Goal: Transaction & Acquisition: Purchase product/service

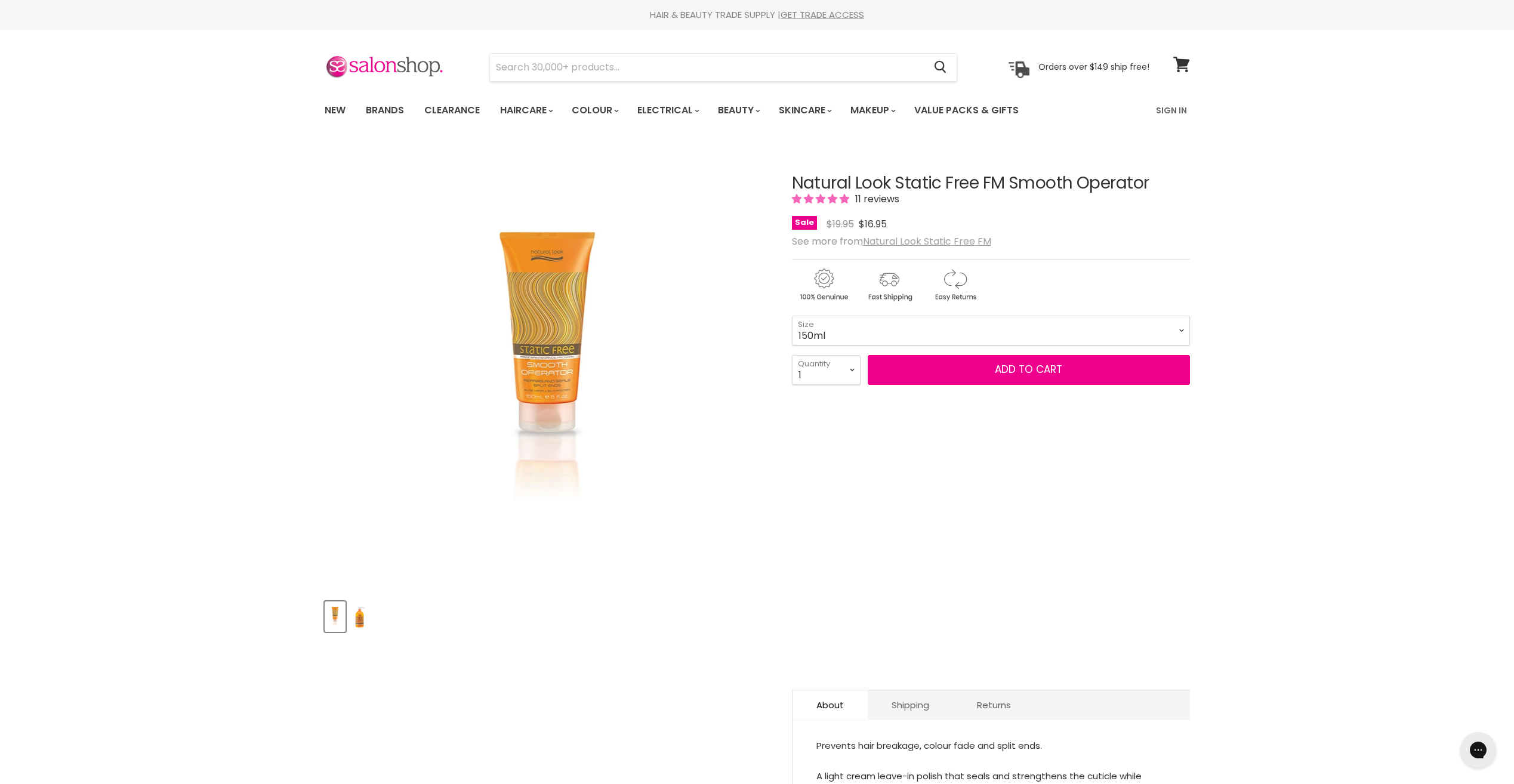
click at [917, 240] on u "Natural Look Static Free FM" at bounding box center [927, 241] width 129 height 13
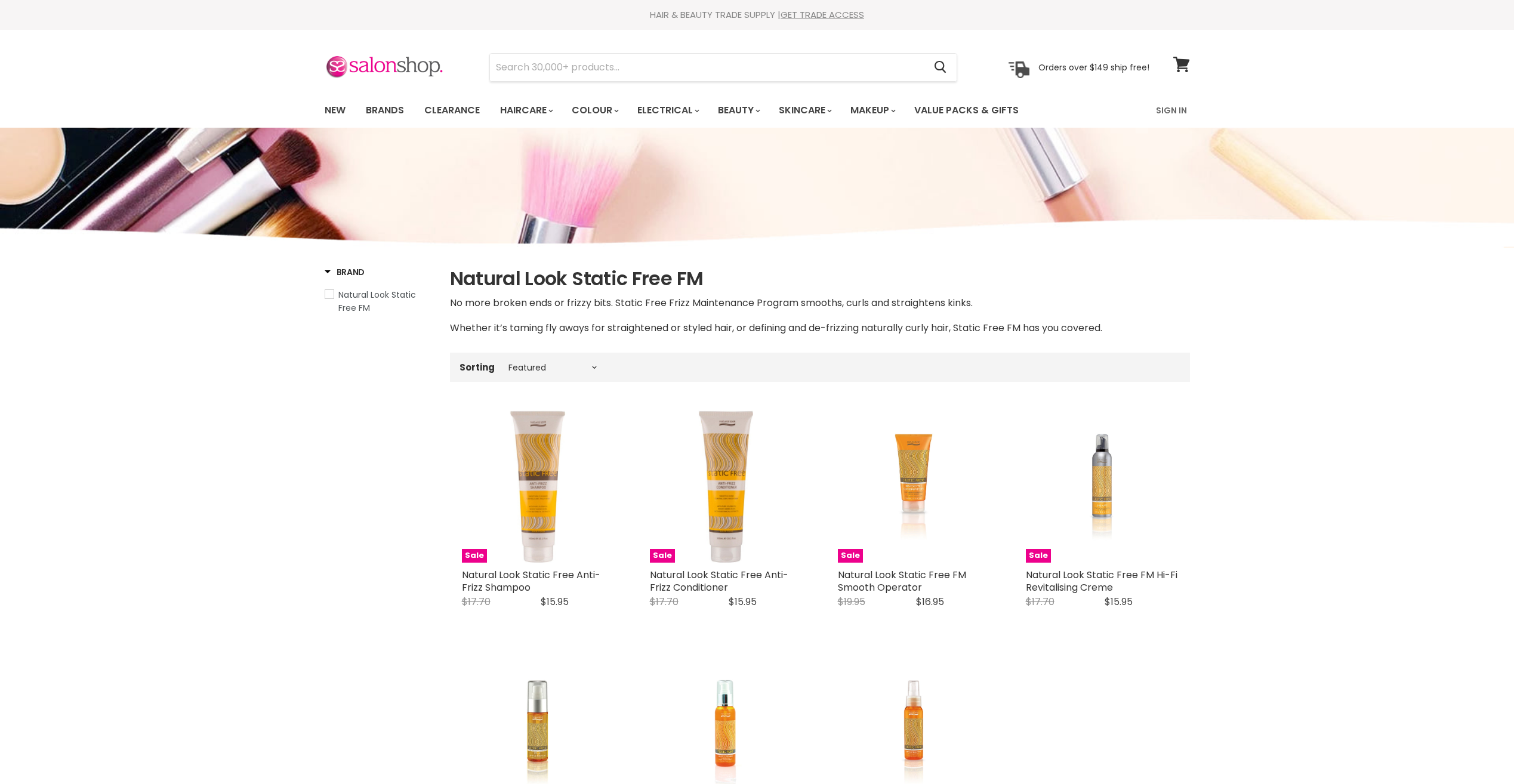
select select "manual"
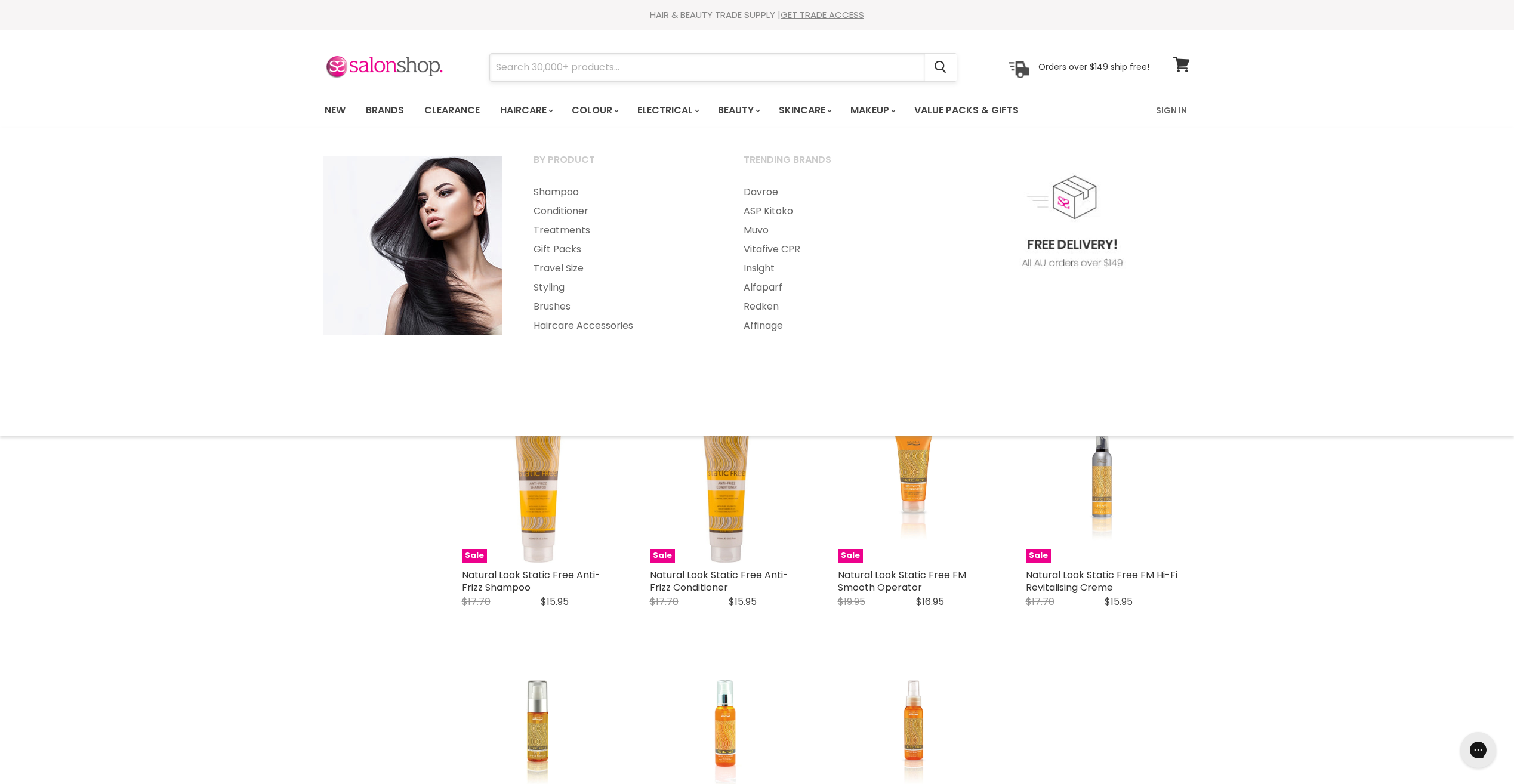
click at [551, 67] on input "Search" at bounding box center [707, 67] width 435 height 28
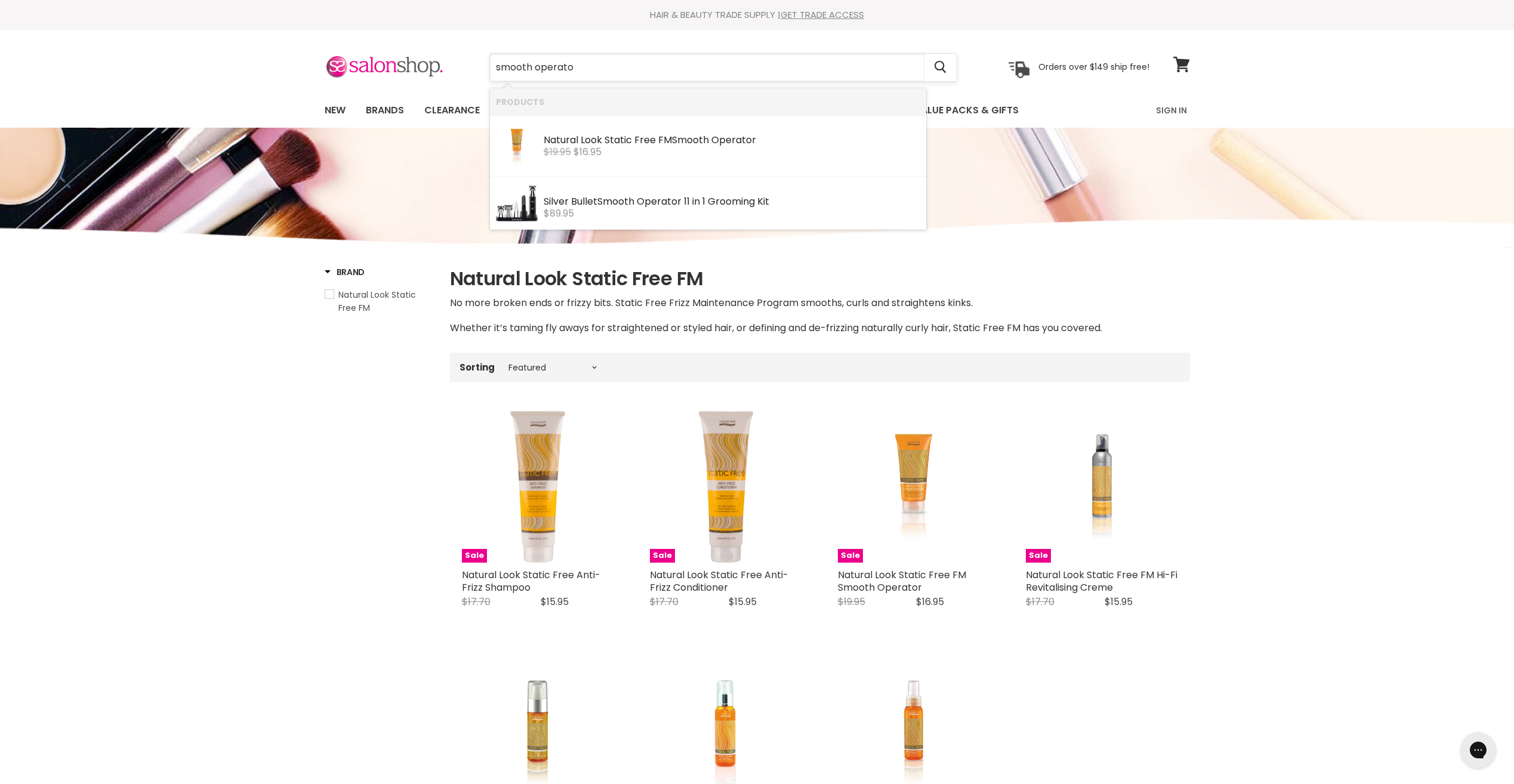
type input "smooth operator"
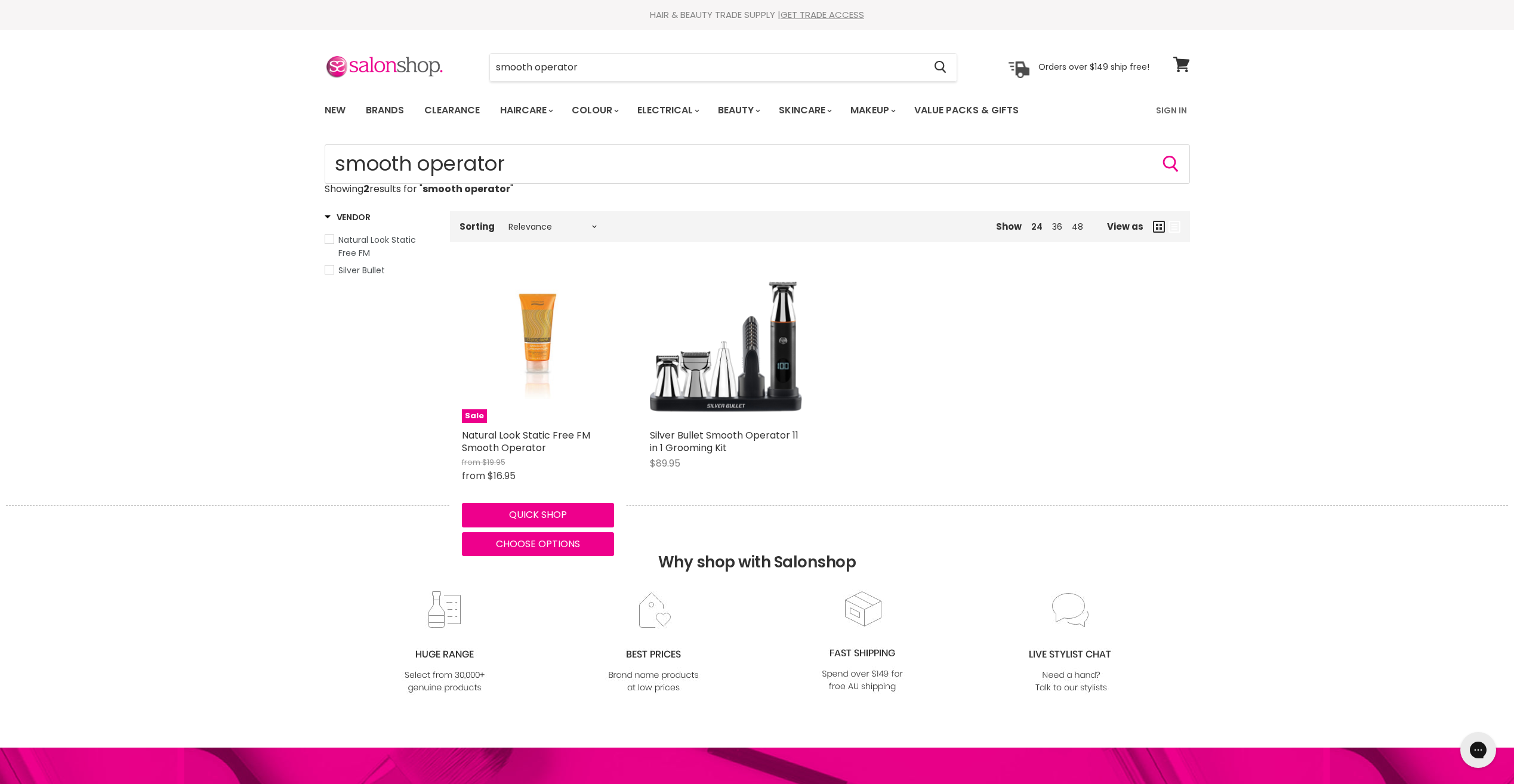
drag, startPoint x: 535, startPoint y: 513, endPoint x: 625, endPoint y: 518, distance: 90.1
click at [537, 513] on button "Quick shop" at bounding box center [538, 514] width 152 height 24
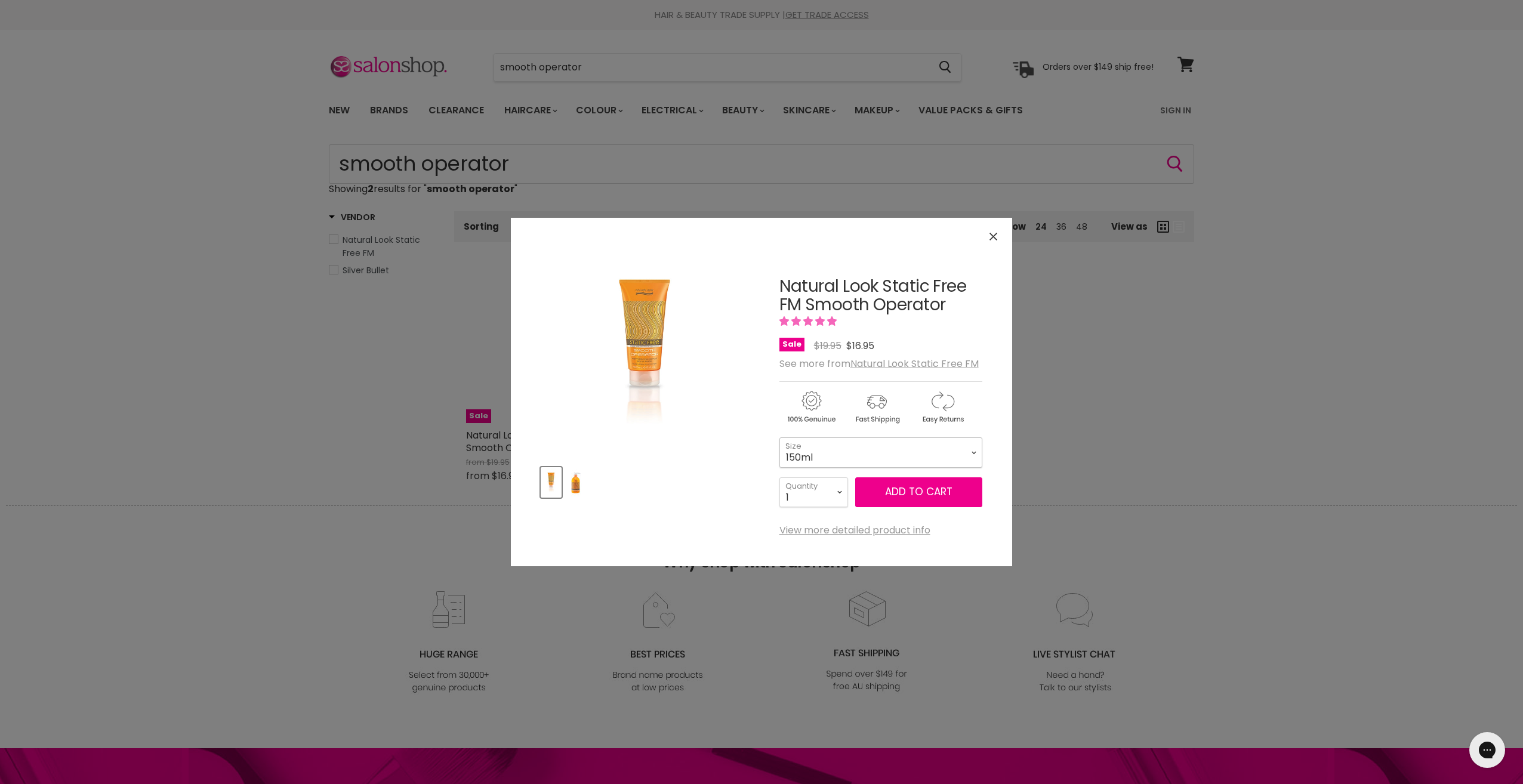
click at [955, 445] on select "150ml 500ml" at bounding box center [881, 452] width 203 height 30
click at [780, 437] on select "150ml 500ml" at bounding box center [881, 452] width 203 height 30
select select "500ml"
click at [917, 489] on button "Add to cart" at bounding box center [918, 492] width 127 height 30
